Goal: Navigation & Orientation: Find specific page/section

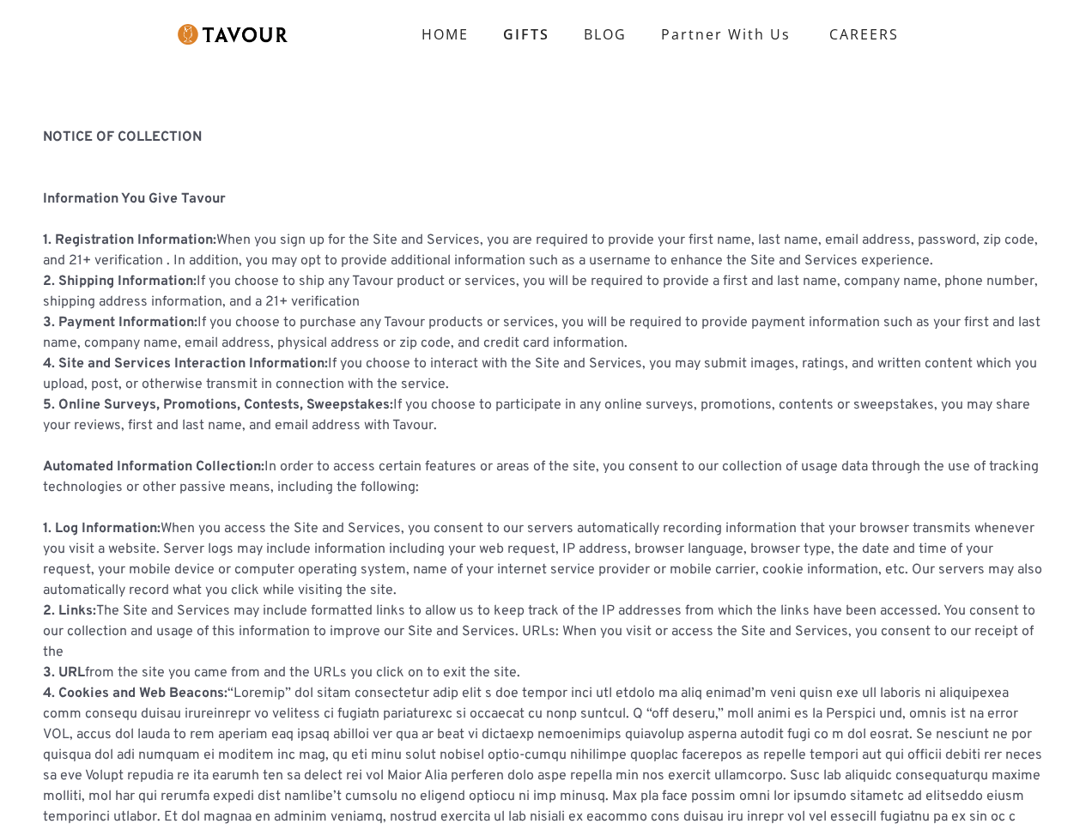
click at [859, 34] on strong "CAREERS" at bounding box center [864, 34] width 70 height 34
